Goal: Task Accomplishment & Management: Manage account settings

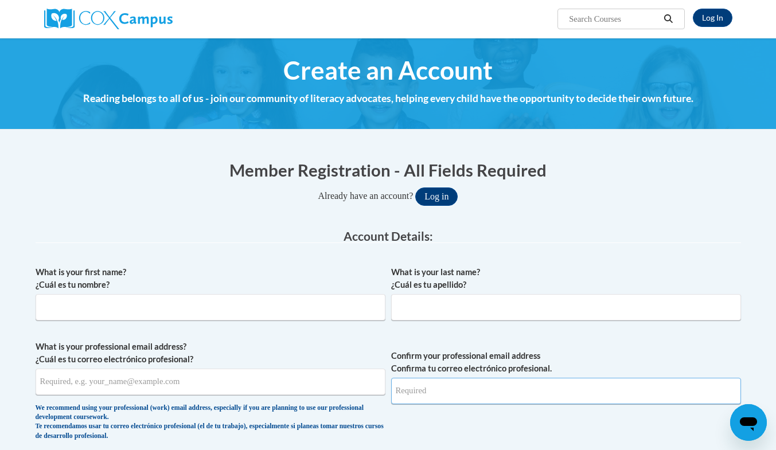
type input "[EMAIL_ADDRESS][DOMAIN_NAME]"
click at [257, 312] on input "What is your first name? ¿Cuál es tu nombre?" at bounding box center [211, 307] width 350 height 26
type input "Jessica"
type input "Griffin"
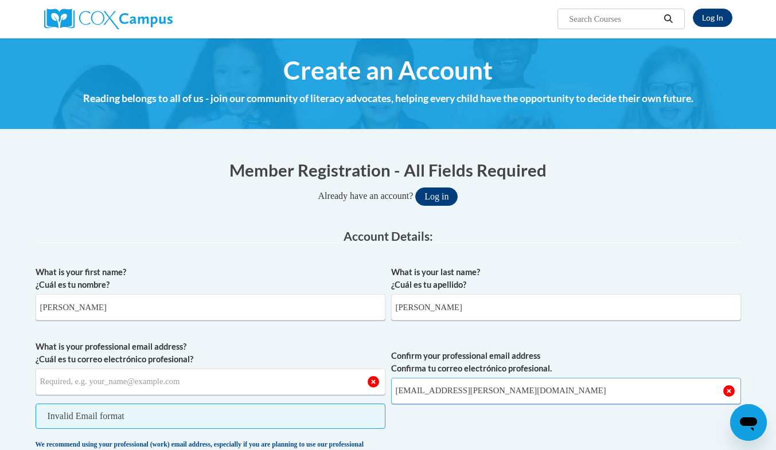
click at [430, 390] on input "[EMAIL_ADDRESS][DOMAIN_NAME]" at bounding box center [566, 391] width 350 height 26
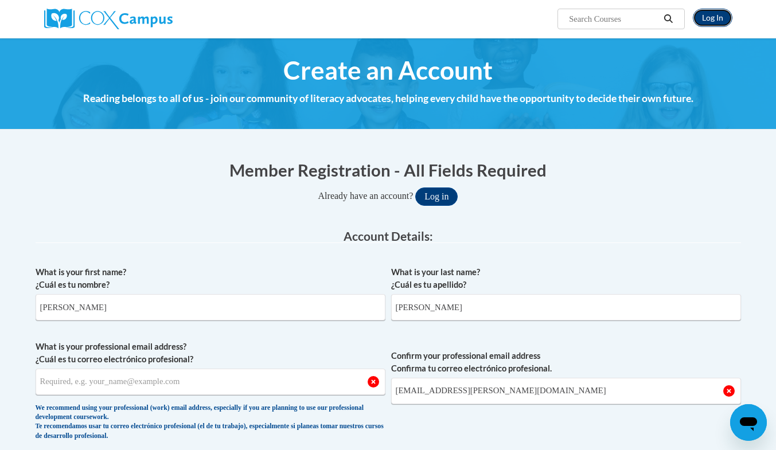
click at [719, 15] on link "Log In" at bounding box center [712, 18] width 40 height 18
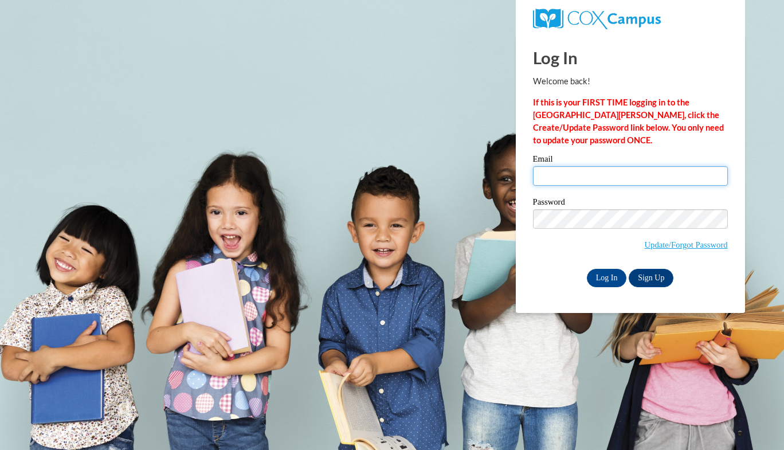
click at [567, 179] on input "Email" at bounding box center [630, 175] width 195 height 19
type input "jrgriffin@effingham.k12.ga.us"
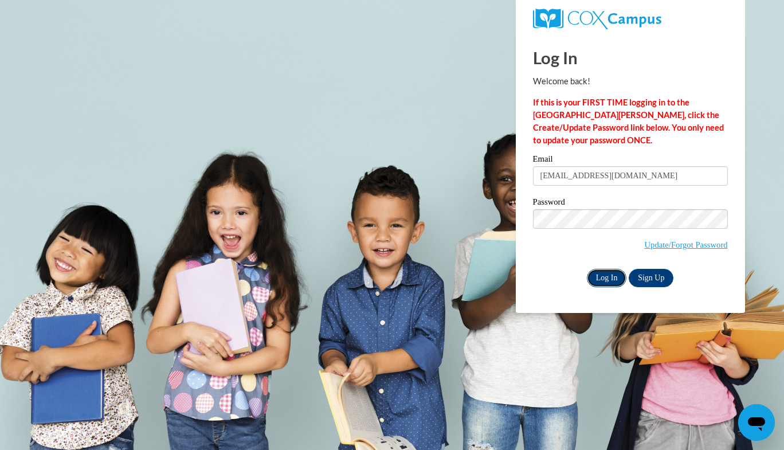
click at [608, 273] on input "Log In" at bounding box center [607, 278] width 40 height 18
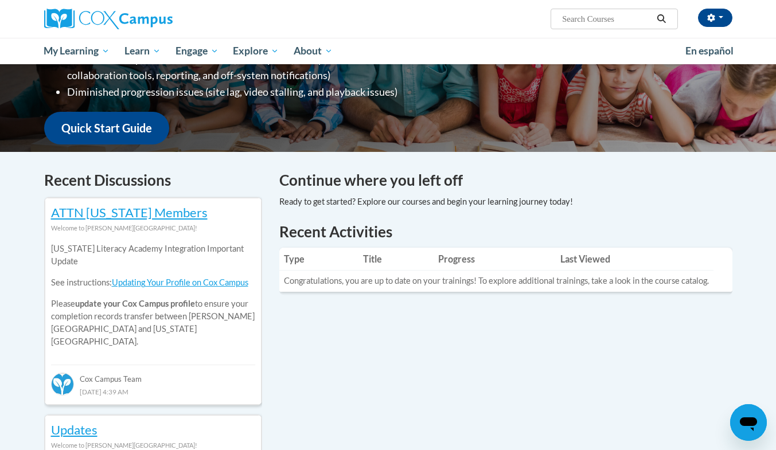
scroll to position [254, 0]
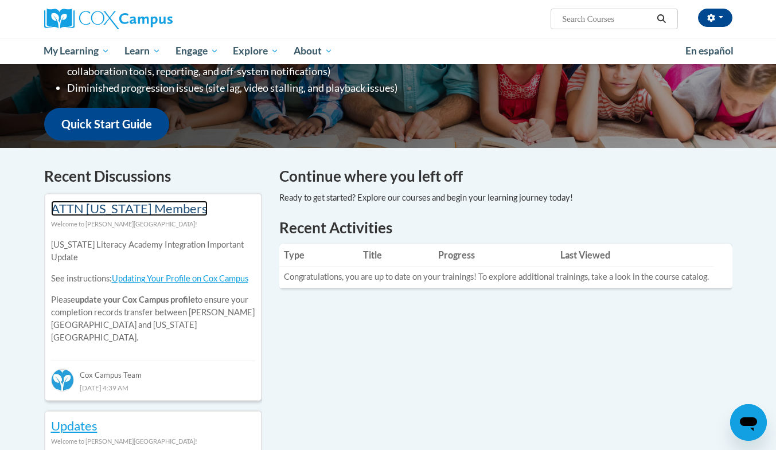
click at [147, 211] on link "ATTN Georgia Members" at bounding box center [129, 208] width 156 height 15
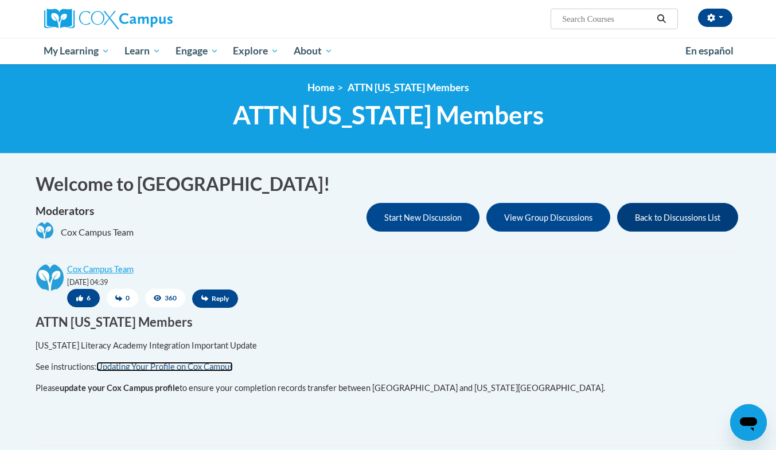
click at [126, 368] on link "Updating Your Profile on Cox Campus" at bounding box center [164, 367] width 136 height 10
click at [714, 16] on icon "button" at bounding box center [711, 18] width 8 height 8
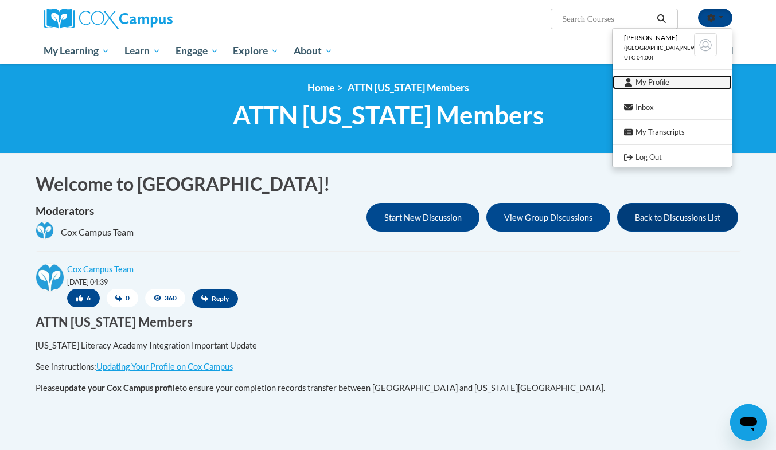
click at [655, 79] on link "My Profile" at bounding box center [671, 82] width 119 height 14
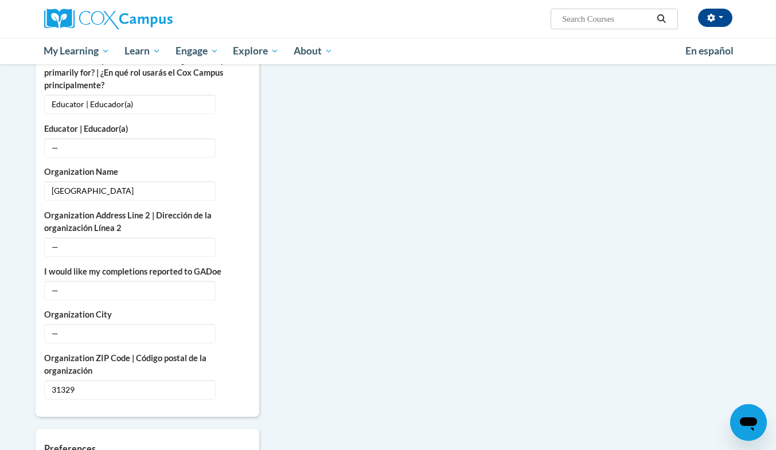
scroll to position [649, 0]
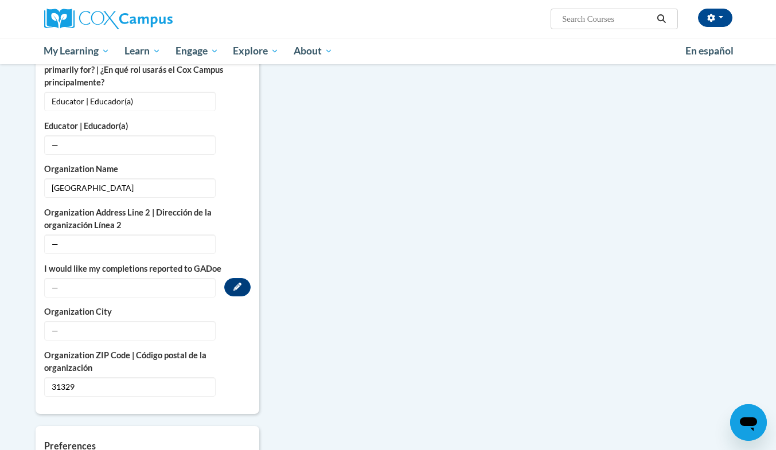
click at [207, 278] on span "—" at bounding box center [129, 287] width 171 height 19
click at [232, 278] on button "Edit" at bounding box center [237, 287] width 26 height 18
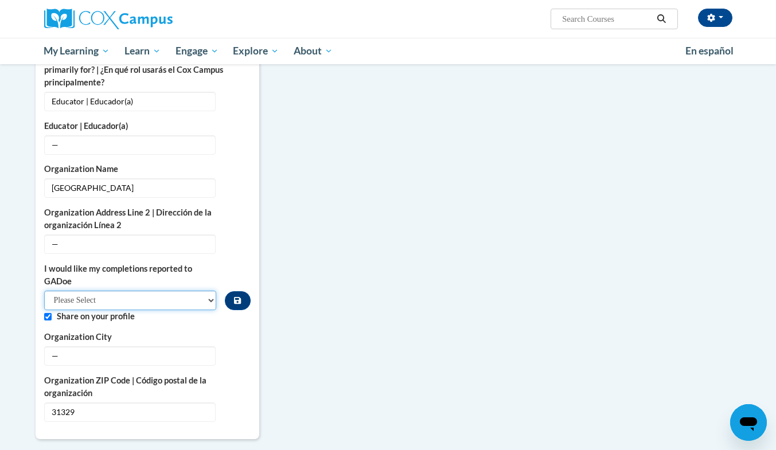
click at [178, 291] on select "Please Select Yes No" at bounding box center [130, 300] width 173 height 19
select select "603ba6f8-c7dd-435b-84cd-d4c8cfb77024"
click at [44, 291] on select "Please Select Yes No" at bounding box center [130, 300] width 173 height 19
click at [174, 331] on label "Organization City" at bounding box center [147, 337] width 206 height 13
click at [158, 347] on span "—" at bounding box center [129, 355] width 171 height 19
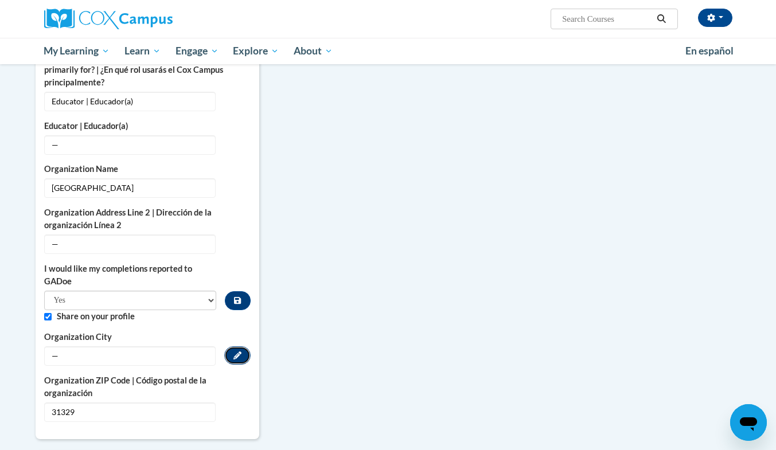
click at [236, 351] on icon "Custom profile fields" at bounding box center [237, 355] width 8 height 8
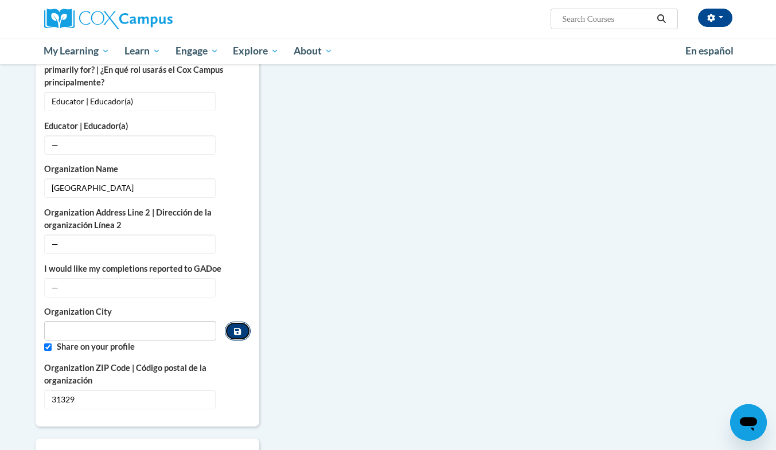
click at [237, 327] on icon "Custom profile fields" at bounding box center [237, 331] width 7 height 8
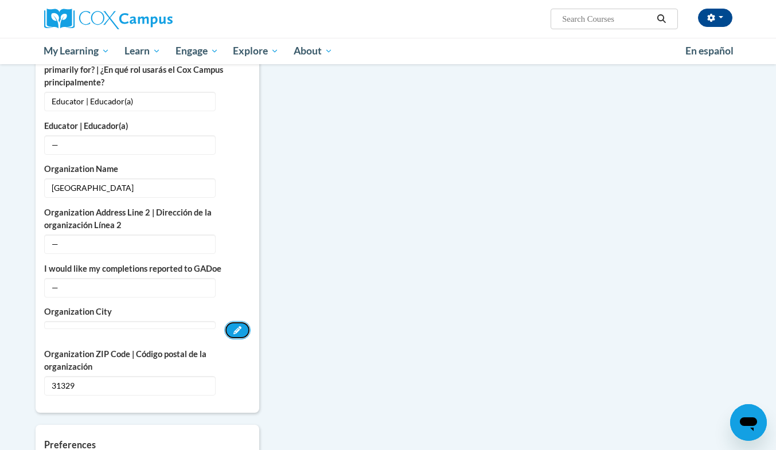
click at [237, 326] on icon "Custom profile fields" at bounding box center [237, 330] width 8 height 8
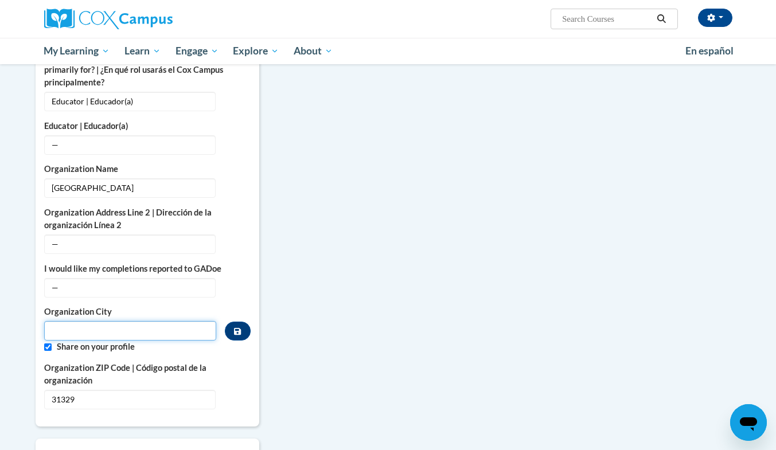
click at [173, 321] on input "Metadata input" at bounding box center [130, 330] width 173 height 19
type input "GUYTON"
click at [367, 330] on div "More About Me Click or press to edit any of the profile fields below. Select mu…" at bounding box center [388, 167] width 722 height 974
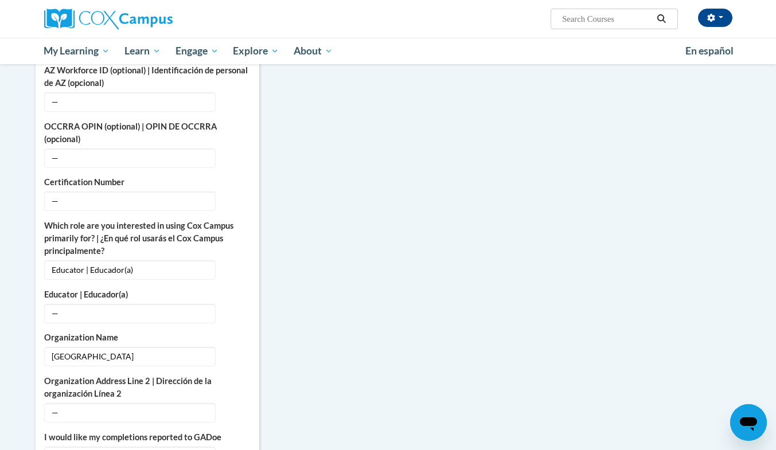
scroll to position [463, 0]
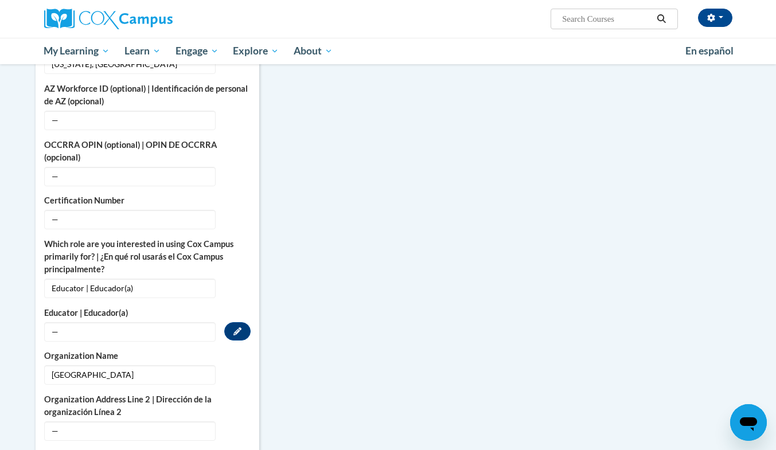
click at [197, 322] on span "—" at bounding box center [129, 331] width 171 height 19
click at [52, 323] on span "—" at bounding box center [129, 331] width 171 height 19
click at [239, 327] on icon "Custom profile fields" at bounding box center [237, 331] width 8 height 8
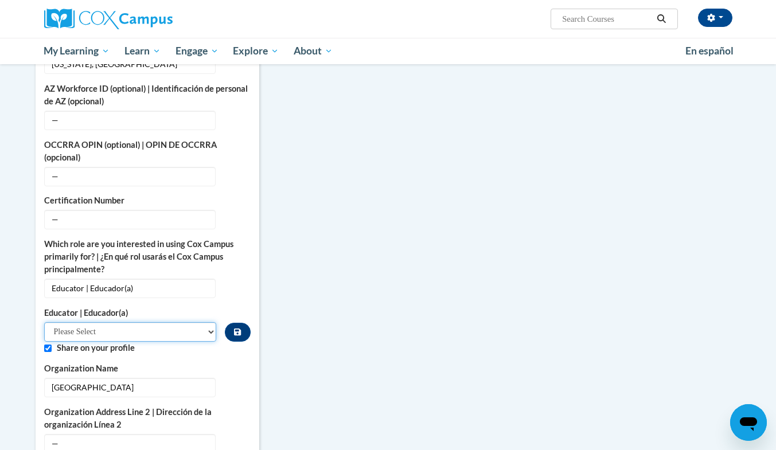
click at [188, 322] on select "Please Select Early Learning/Daycare Teacher/Family Home Care Provider | Maestr…" at bounding box center [130, 331] width 173 height 19
select select "8e40623d-54d0-45cd-9f92-5df65cd3f8cf"
click at [44, 322] on select "Please Select Early Learning/Daycare Teacher/Family Home Care Provider | Maestr…" at bounding box center [130, 331] width 173 height 19
click at [183, 346] on div "College/University | Colegio/Universidad — Edit Organization Address Line 1 | D…" at bounding box center [147, 255] width 206 height 679
click at [163, 210] on span "—" at bounding box center [129, 219] width 171 height 19
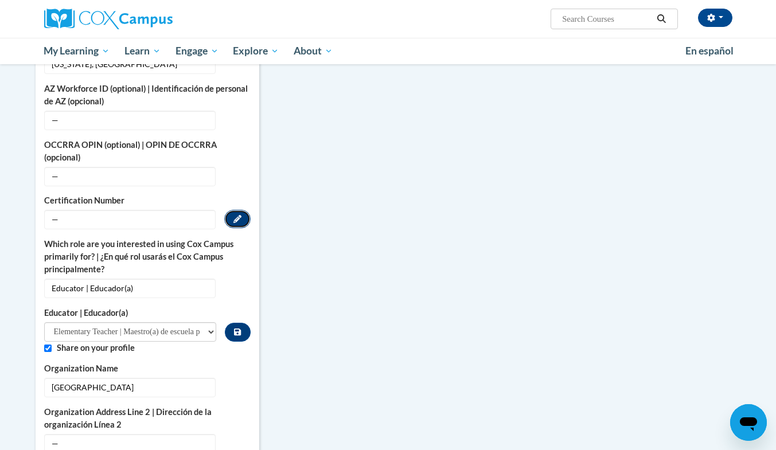
click at [232, 210] on button "Edit" at bounding box center [237, 219] width 26 height 18
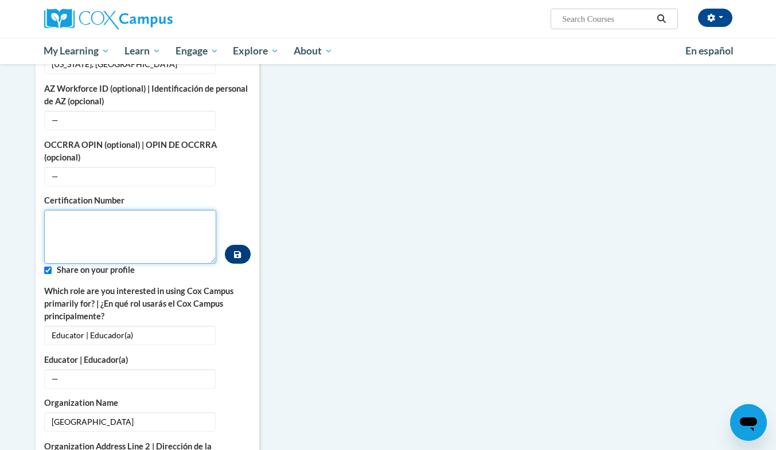
click at [168, 210] on textarea "Custom profile fields" at bounding box center [130, 237] width 173 height 54
paste textarea "1869784"
click at [106, 210] on textarea "1869784" at bounding box center [130, 237] width 173 height 54
type textarea "1869784"
click at [242, 245] on button "Custom profile fields" at bounding box center [237, 254] width 25 height 19
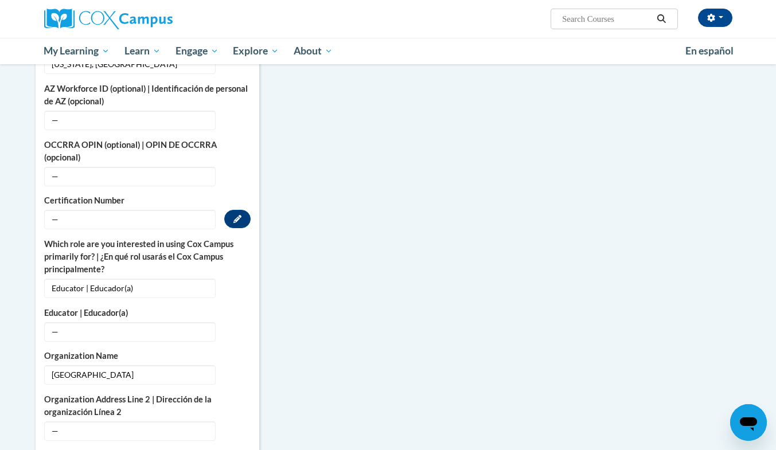
click at [165, 210] on span "—" at bounding box center [129, 219] width 171 height 19
click at [231, 213] on button "Edit" at bounding box center [237, 219] width 26 height 18
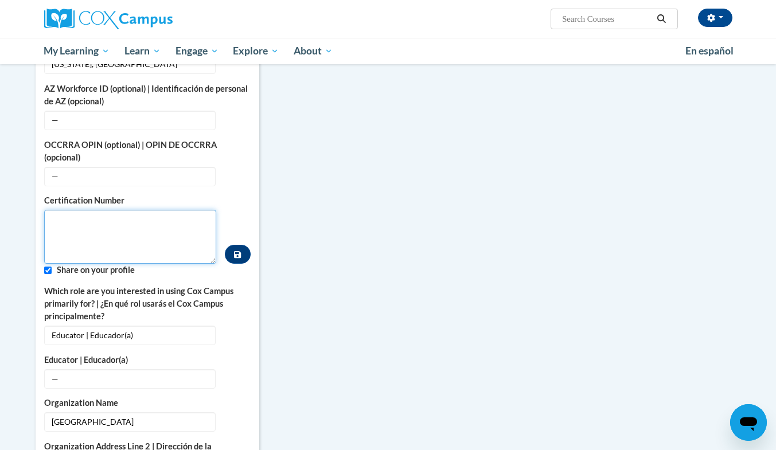
click at [156, 214] on textarea "Custom profile fields" at bounding box center [130, 237] width 173 height 54
paste textarea "1869784"
type textarea "1869784"
click at [246, 201] on div "Certification Number 1869784" at bounding box center [147, 228] width 206 height 69
click at [240, 194] on div "Certification Number 1869784" at bounding box center [147, 228] width 206 height 69
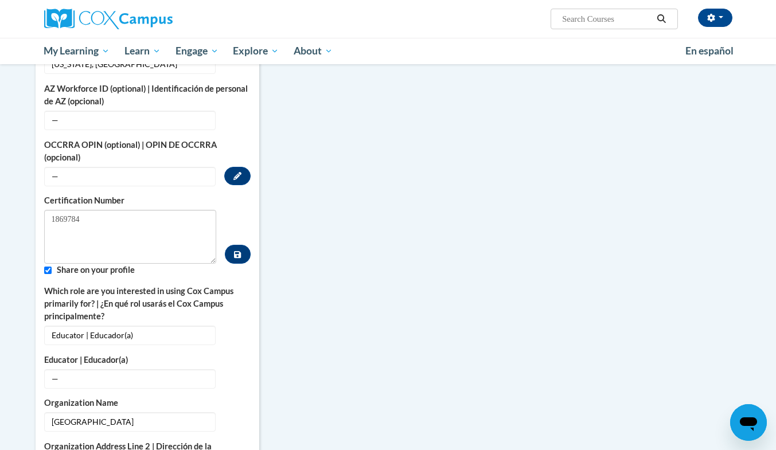
click at [170, 167] on span "—" at bounding box center [129, 176] width 171 height 19
click at [390, 147] on div "More About Me Click or press to edit any of the profile fields below. Select mu…" at bounding box center [388, 371] width 722 height 1008
click at [173, 373] on span "—" at bounding box center [129, 378] width 171 height 19
click at [166, 369] on span "—" at bounding box center [129, 378] width 171 height 19
click at [231, 369] on button "Edit" at bounding box center [237, 378] width 26 height 18
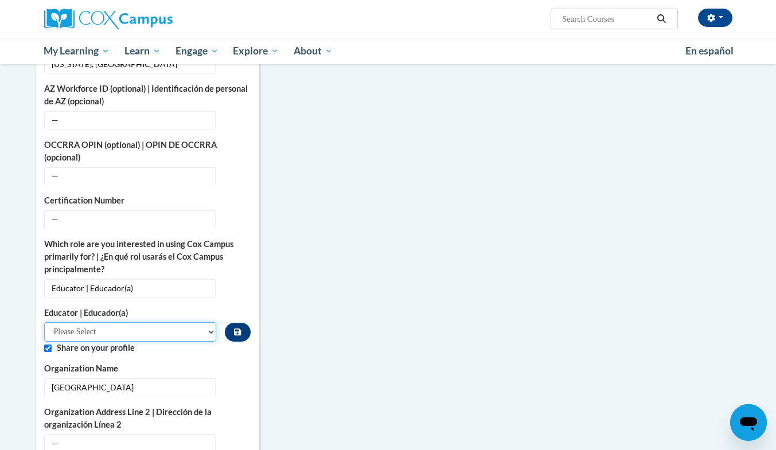
click at [190, 324] on select "Please Select Early Learning/Daycare Teacher/Family Home Care Provider | Maestr…" at bounding box center [130, 331] width 173 height 19
select select "8e40623d-54d0-45cd-9f92-5df65cd3f8cf"
click at [44, 322] on select "Please Select Early Learning/Daycare Teacher/Family Home Care Provider | Maestr…" at bounding box center [130, 331] width 173 height 19
click at [297, 238] on div "More About Me Click or press to edit any of the profile fields below. Select mu…" at bounding box center [388, 353] width 722 height 973
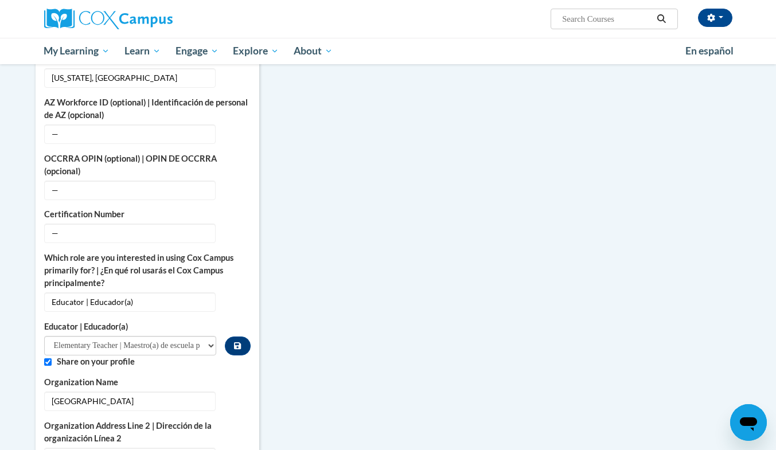
scroll to position [448, 0]
click at [246, 338] on button "Custom profile fields" at bounding box center [237, 347] width 25 height 19
click at [185, 225] on span "—" at bounding box center [129, 234] width 171 height 19
click at [236, 230] on icon "Custom profile fields" at bounding box center [237, 234] width 8 height 8
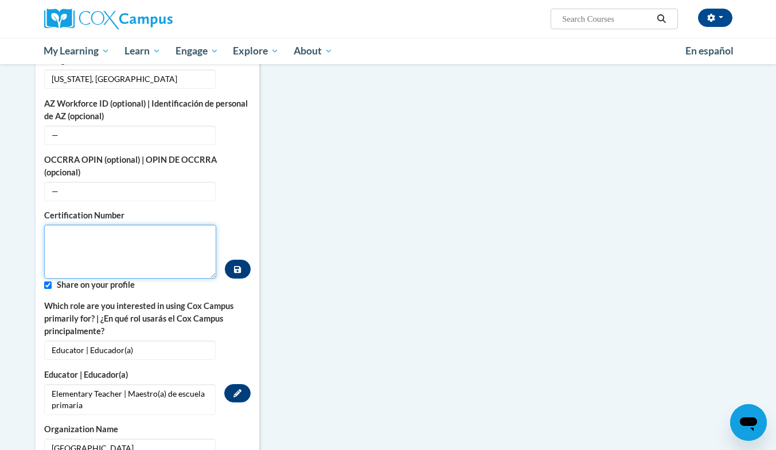
click at [174, 225] on textarea "Custom profile fields" at bounding box center [130, 252] width 173 height 54
paste textarea "1869784"
type textarea "1869784"
click at [238, 260] on button "Custom profile fields" at bounding box center [237, 269] width 25 height 19
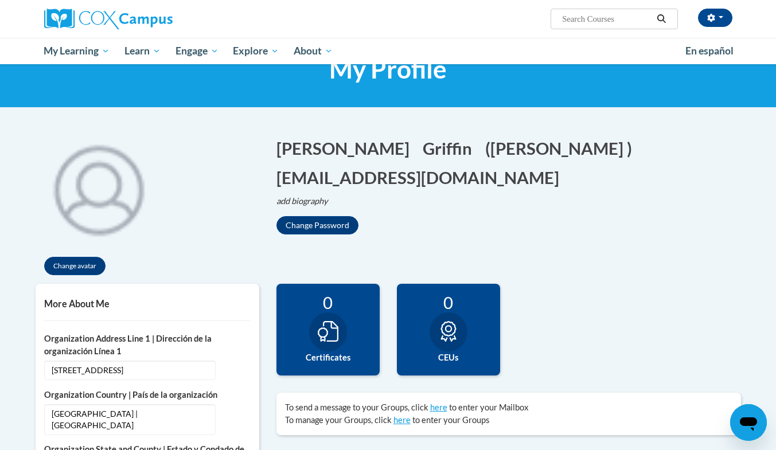
scroll to position [47, 0]
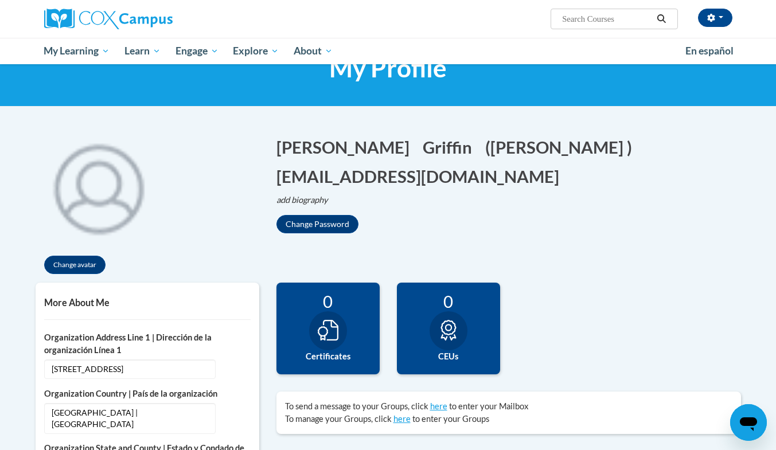
click at [327, 333] on icon at bounding box center [328, 330] width 21 height 21
click at [330, 289] on div "0 Certificates" at bounding box center [327, 329] width 103 height 92
click at [323, 338] on icon at bounding box center [328, 330] width 21 height 21
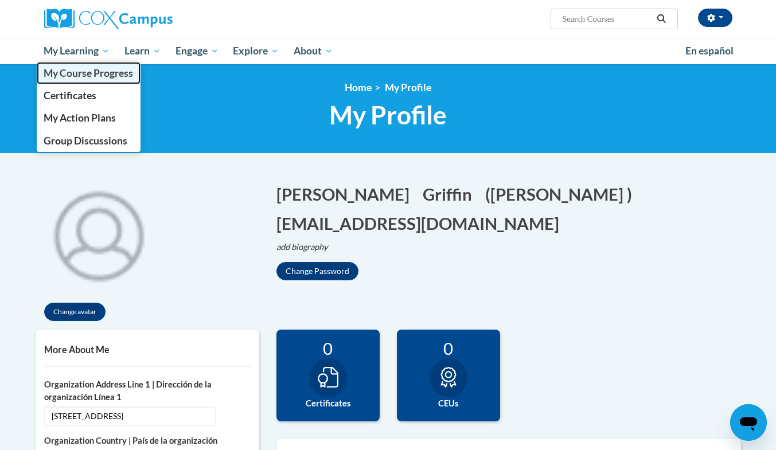
click at [87, 70] on span "My Course Progress" at bounding box center [88, 73] width 89 height 12
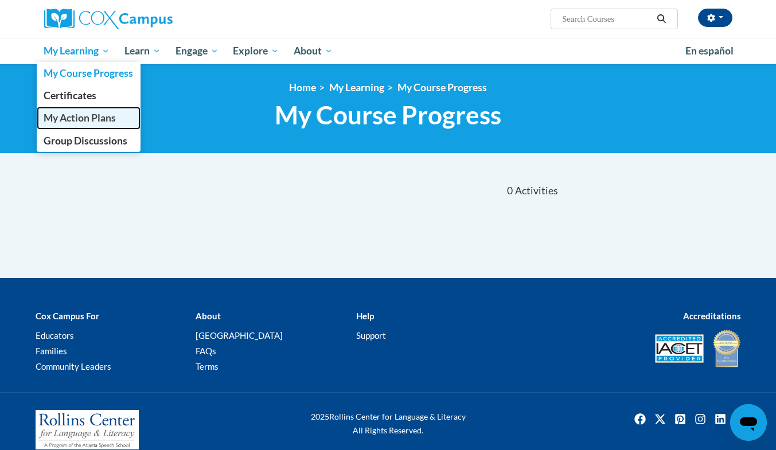
click at [89, 113] on span "My Action Plans" at bounding box center [80, 118] width 72 height 12
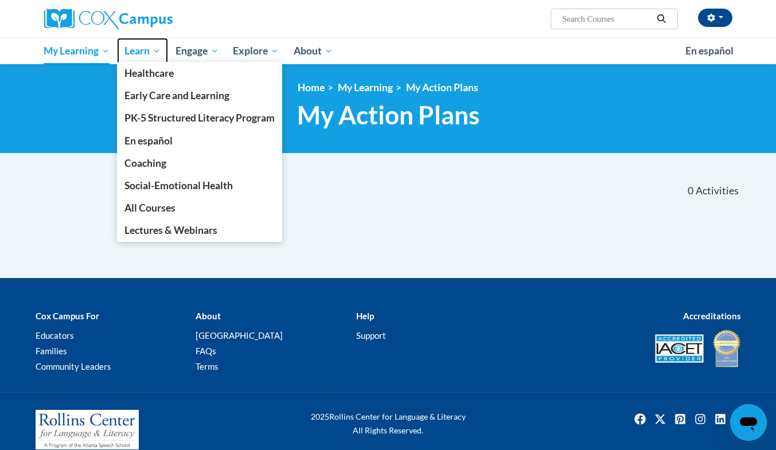
click at [124, 48] on link "Learn" at bounding box center [142, 51] width 51 height 26
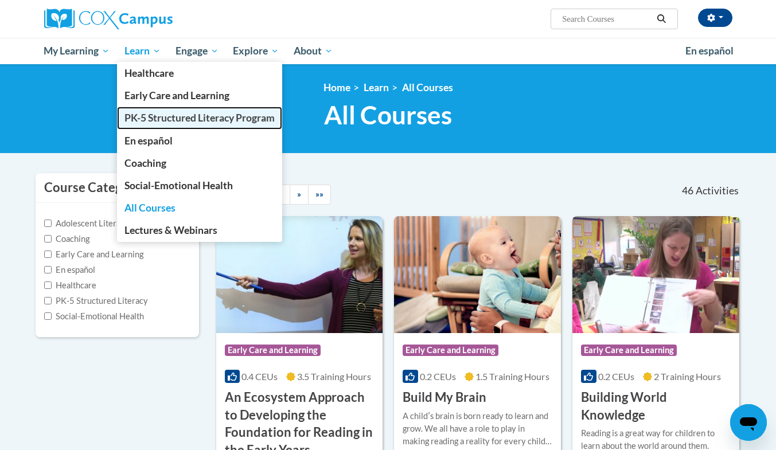
click at [155, 118] on span "PK-5 Structured Literacy Program" at bounding box center [199, 118] width 150 height 12
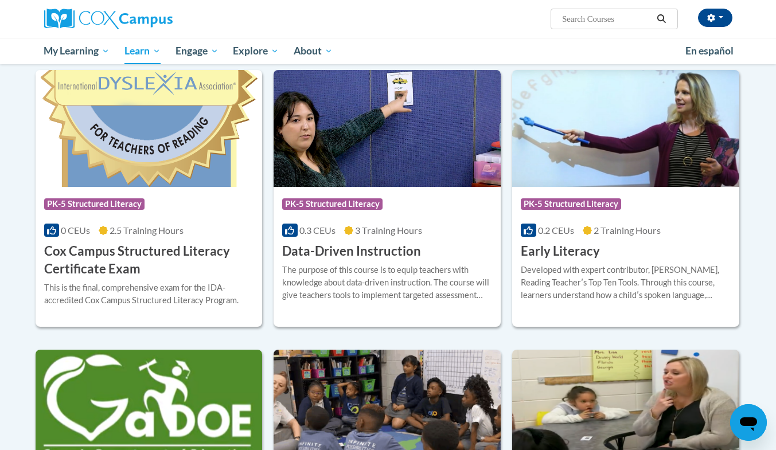
scroll to position [373, 0]
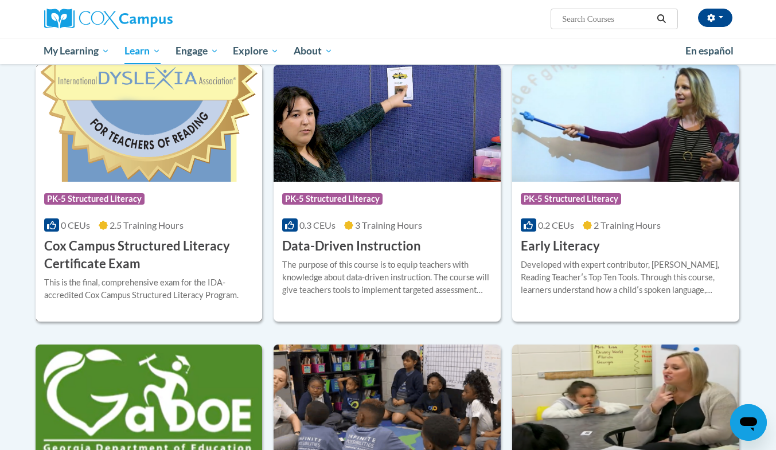
click at [157, 245] on h3 "Cox Campus Structured Literacy Certificate Exam" at bounding box center [149, 255] width 210 height 36
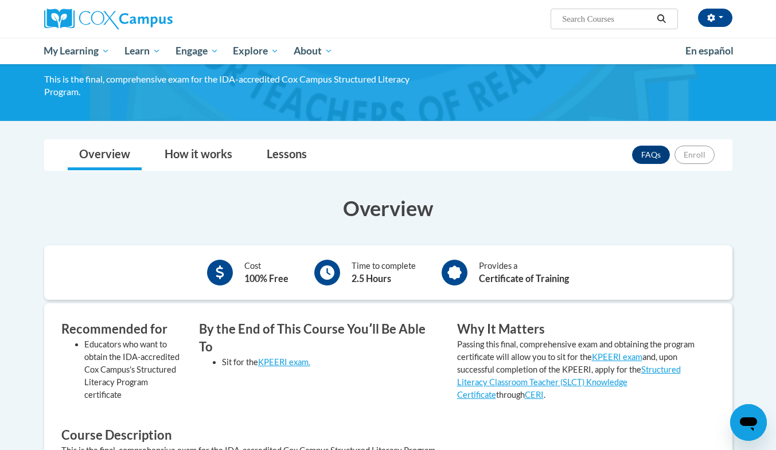
scroll to position [91, 0]
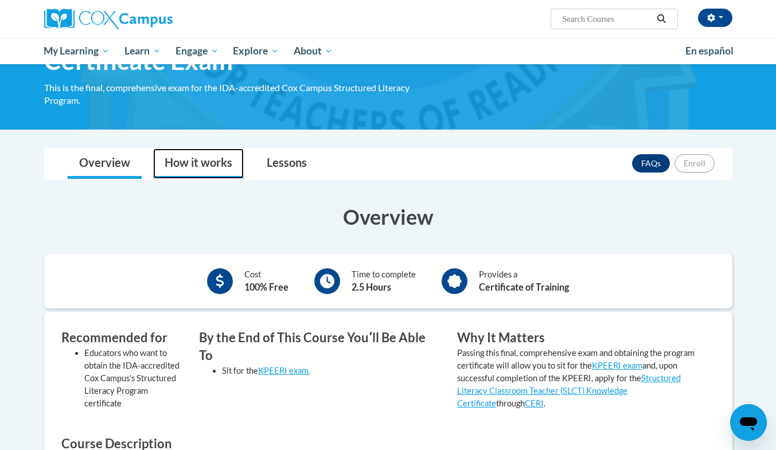
click at [188, 163] on link "How it works" at bounding box center [198, 163] width 91 height 30
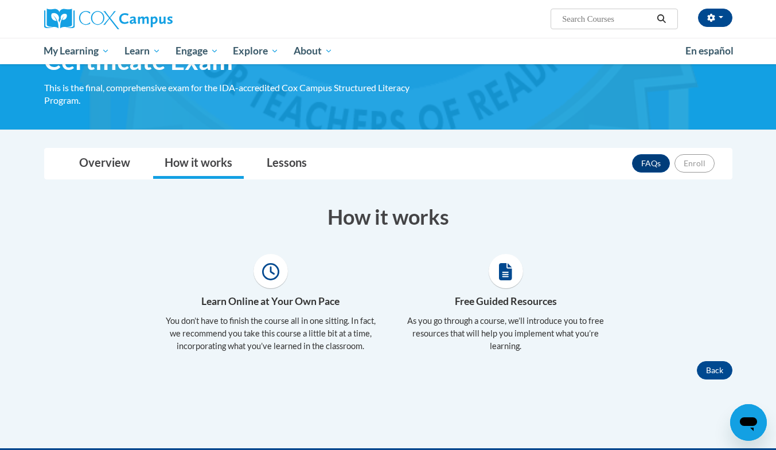
click at [506, 272] on icon at bounding box center [505, 271] width 13 height 17
click at [287, 154] on link "Lessons" at bounding box center [286, 163] width 63 height 30
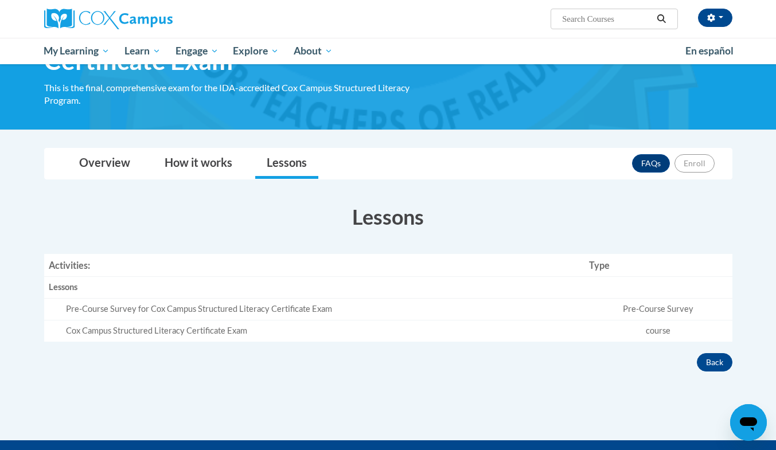
click at [275, 312] on div "Pre-Course Survey for Cox Campus Structured Literacy Certificate Exam" at bounding box center [323, 309] width 514 height 12
click at [635, 311] on td "Pre-Course Survey" at bounding box center [657, 310] width 147 height 22
click at [197, 334] on div "Cox Campus Structured Literacy Certificate Exam" at bounding box center [323, 331] width 514 height 12
click at [719, 370] on button "Back" at bounding box center [714, 362] width 36 height 18
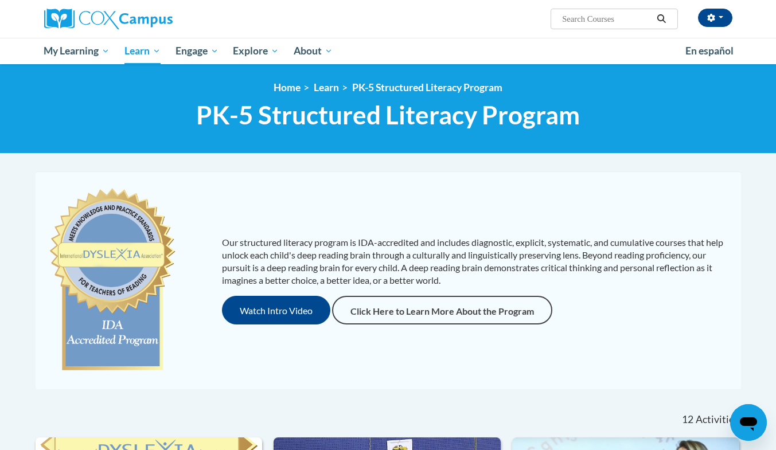
scroll to position [373, 0]
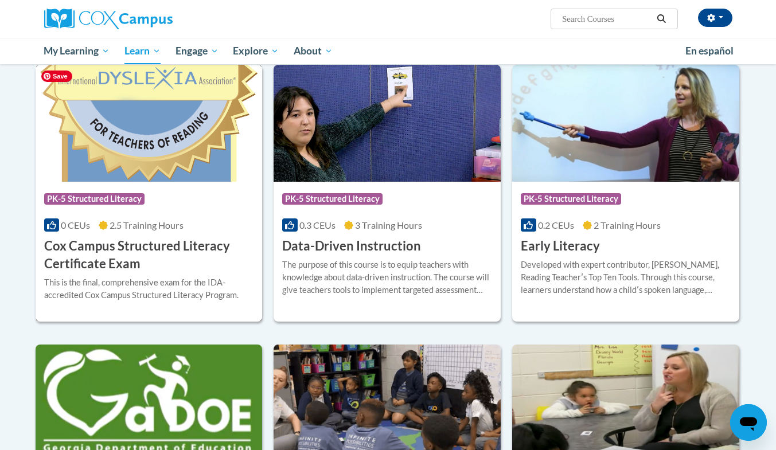
click at [209, 109] on img at bounding box center [149, 123] width 227 height 117
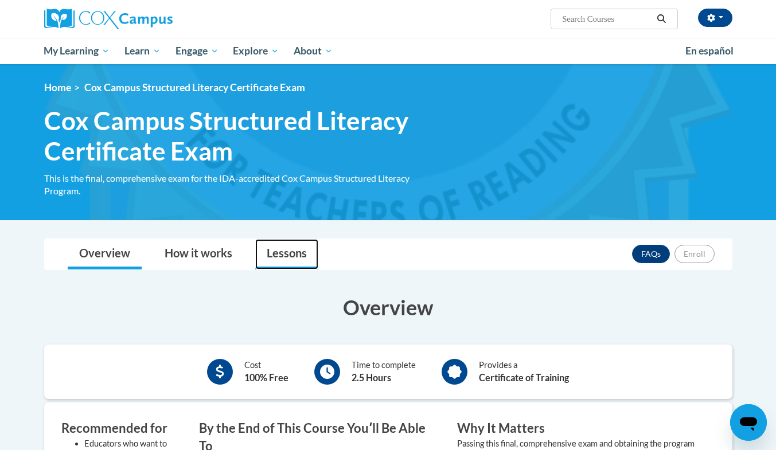
click at [283, 250] on link "Lessons" at bounding box center [286, 254] width 63 height 30
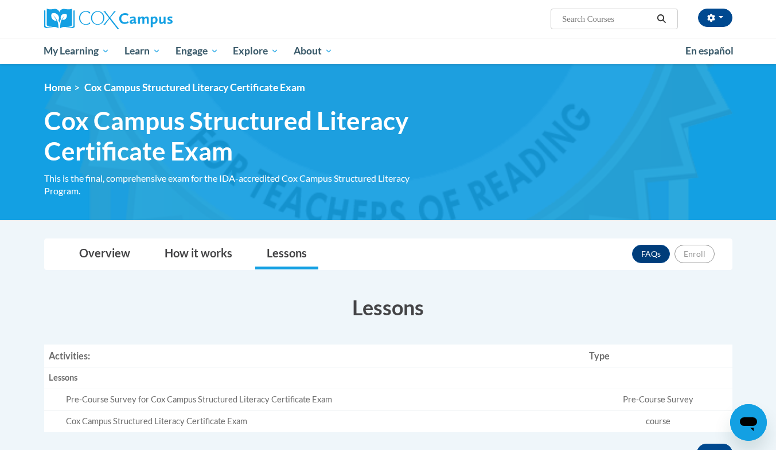
click at [639, 405] on td "Pre-Course Survey" at bounding box center [657, 400] width 147 height 22
click at [640, 416] on td "course" at bounding box center [657, 420] width 147 height 21
click at [246, 422] on div "Cox Campus Structured Literacy Certificate Exam" at bounding box center [323, 422] width 514 height 12
click at [247, 407] on td "Pre-Course Survey for Cox Campus Structured Literacy Certificate Exam" at bounding box center [314, 400] width 541 height 22
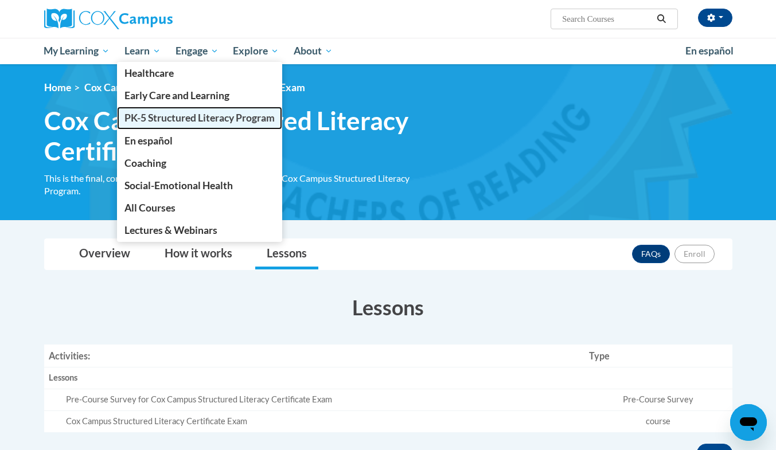
click at [162, 118] on span "PK-5 Structured Literacy Program" at bounding box center [199, 118] width 150 height 12
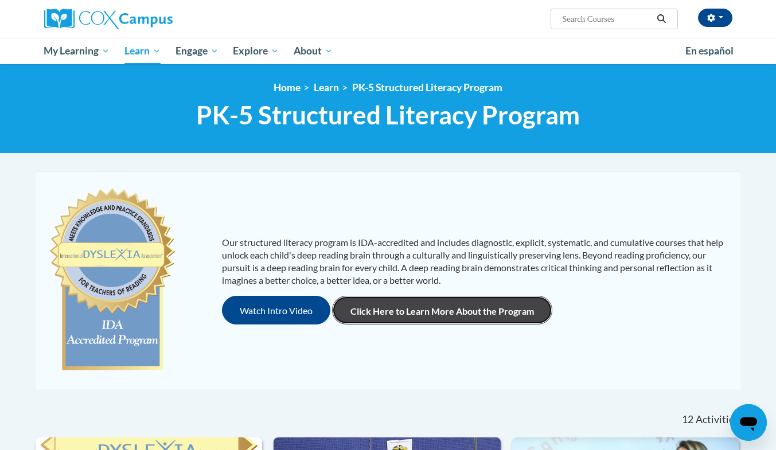
click at [383, 315] on link "Click Here to Learn More About the Program" at bounding box center [442, 310] width 220 height 29
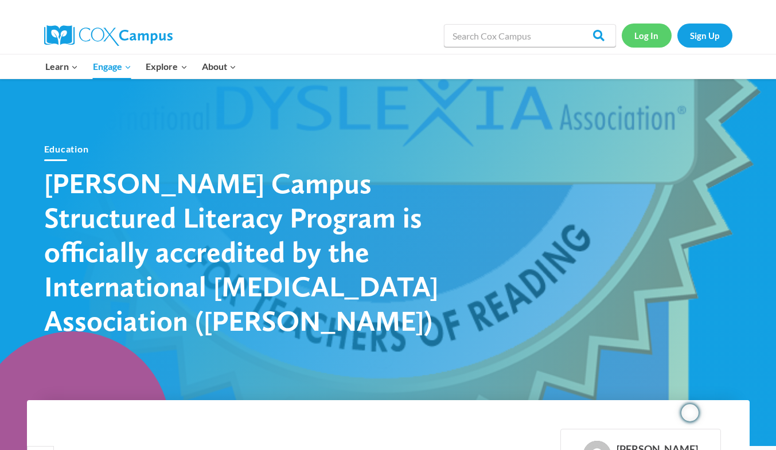
click at [655, 29] on link "Log In" at bounding box center [646, 36] width 50 height 24
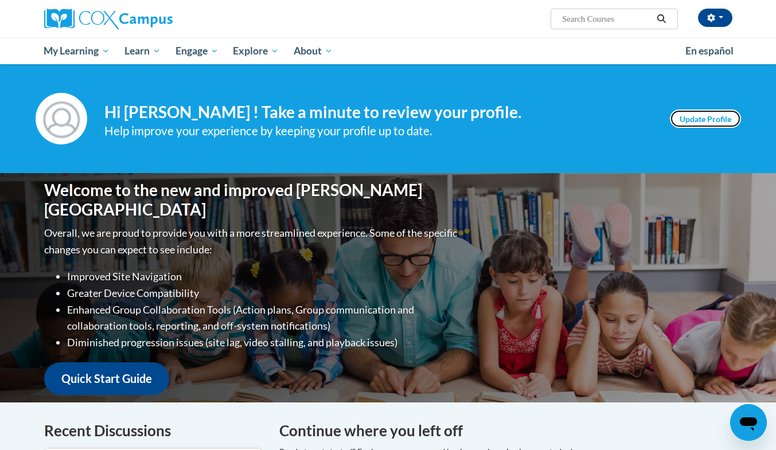
click at [724, 119] on link "Update Profile" at bounding box center [704, 118] width 71 height 18
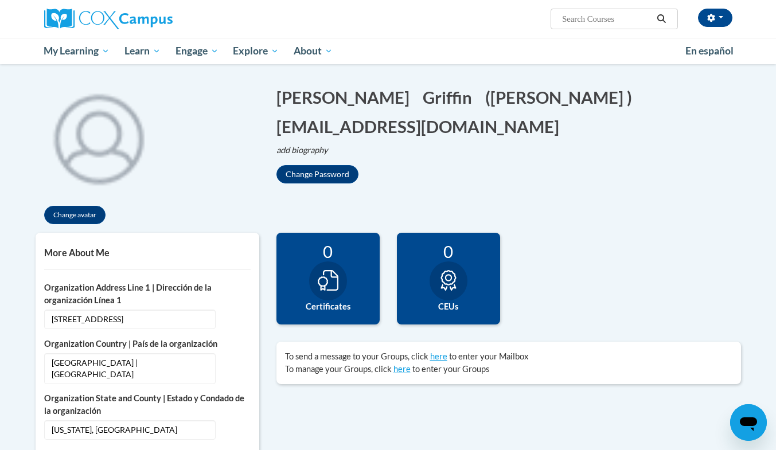
scroll to position [103, 0]
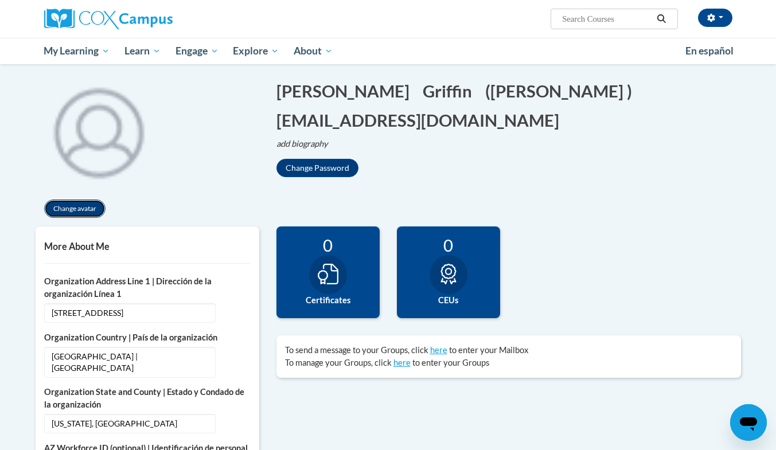
click at [81, 206] on button "Change avatar" at bounding box center [74, 208] width 61 height 18
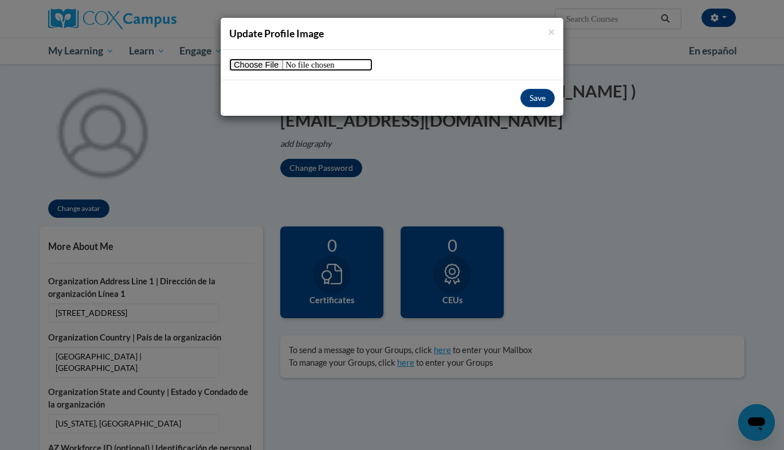
click at [267, 67] on input "file" at bounding box center [300, 64] width 143 height 13
click at [549, 26] on span "×" at bounding box center [551, 31] width 7 height 14
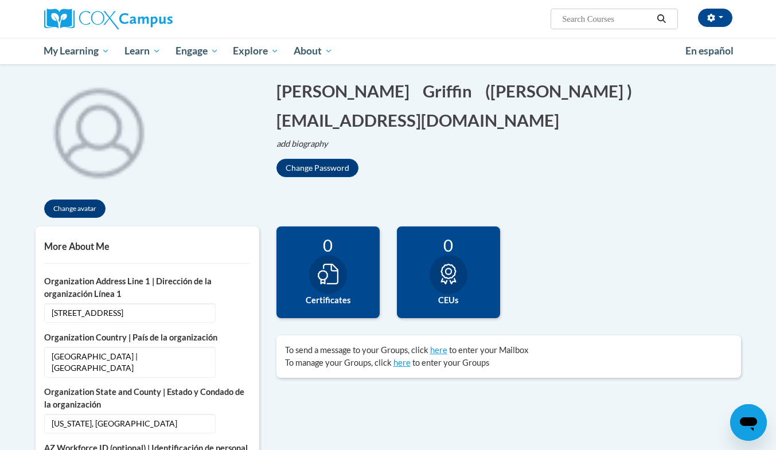
click at [579, 165] on div "Change Password" at bounding box center [508, 168] width 464 height 18
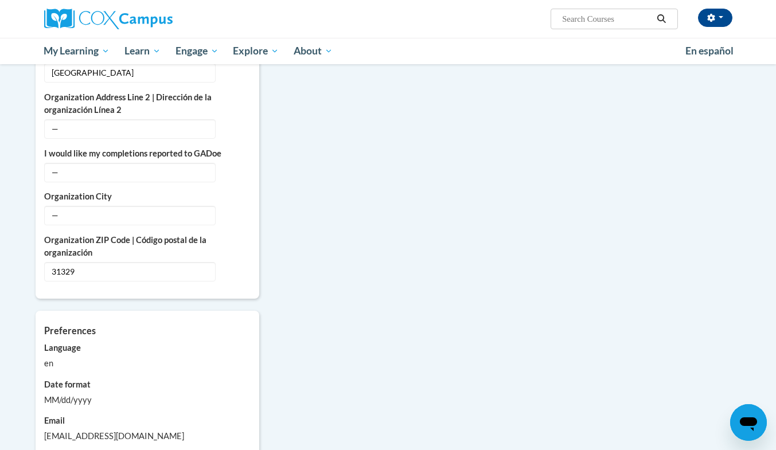
scroll to position [775, 0]
click at [189, 164] on span "—" at bounding box center [129, 173] width 171 height 19
click at [234, 169] on icon "Custom profile fields" at bounding box center [237, 173] width 8 height 8
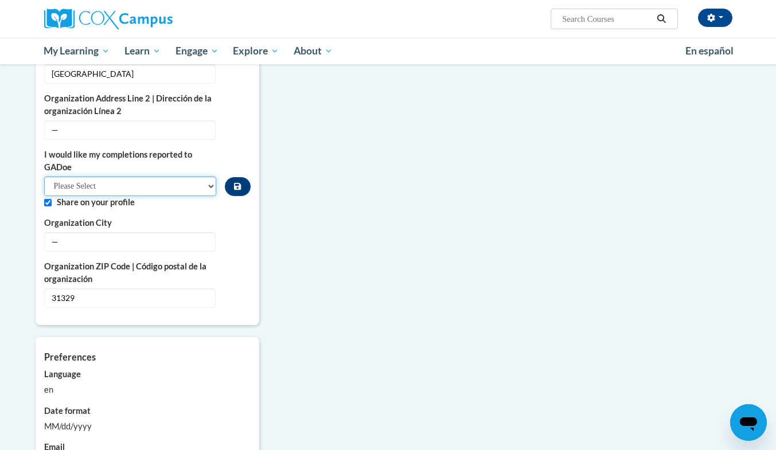
click at [135, 178] on select "Please Select Yes No" at bounding box center [130, 186] width 173 height 19
select select "603ba6f8-c7dd-435b-84cd-d4c8cfb77024"
click at [44, 177] on select "Please Select Yes No" at bounding box center [130, 186] width 173 height 19
click at [228, 178] on button "Custom profile fields" at bounding box center [237, 186] width 25 height 19
